Goal: Task Accomplishment & Management: Manage account settings

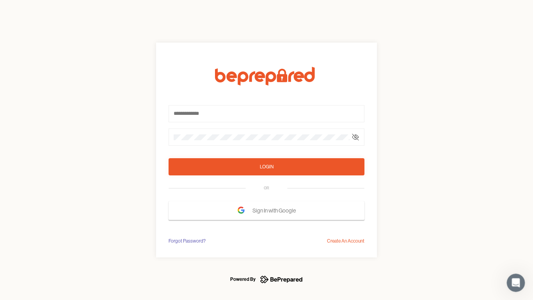
click at [267, 150] on form "Login OR Sign In with Google" at bounding box center [267, 143] width 196 height 153
click at [356, 137] on icon at bounding box center [355, 137] width 6 height 6
click at [267, 167] on div "Login" at bounding box center [267, 167] width 14 height 8
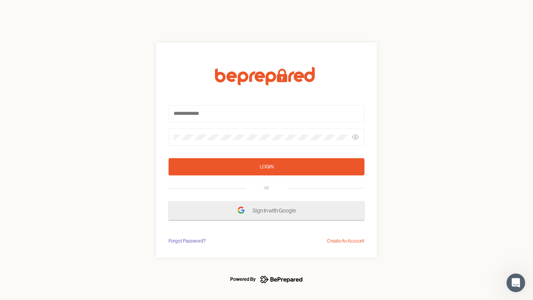
click at [267, 210] on span "Sign In with Google" at bounding box center [275, 210] width 47 height 14
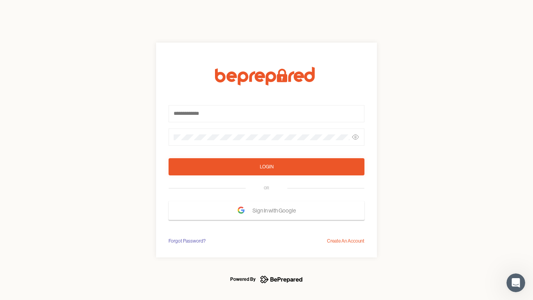
click at [187, 241] on div "Forgot Password?" at bounding box center [187, 241] width 37 height 8
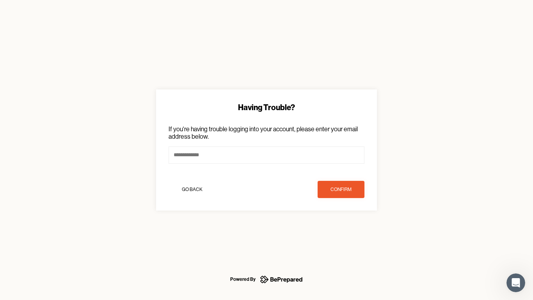
click at [346, 241] on div "Having Trouble? If you're having trouble logging into your account, please ente…" at bounding box center [266, 150] width 533 height 300
click at [516, 283] on icon "Open Intercom Messenger" at bounding box center [516, 282] width 13 height 13
